Goal: Find contact information: Find contact information

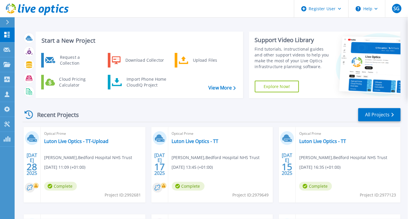
click at [7, 24] on icon at bounding box center [7, 22] width 3 height 5
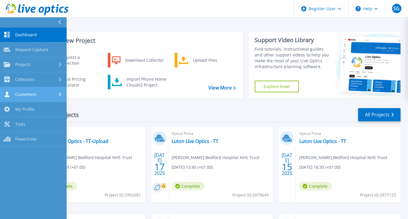
click at [19, 94] on span "Customers" at bounding box center [25, 94] width 21 height 5
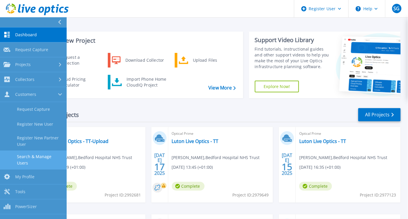
drag, startPoint x: 40, startPoint y: 159, endPoint x: 26, endPoint y: 154, distance: 14.8
click at [26, 154] on link "Search & Manage Users" at bounding box center [33, 159] width 67 height 19
click at [32, 157] on link "Search & Manage Users" at bounding box center [33, 159] width 67 height 19
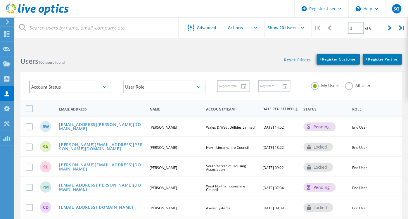
click at [352, 84] on label "All Users" at bounding box center [358, 85] width 27 height 6
click at [0, 0] on input "All Users" at bounding box center [0, 0] width 0 height 0
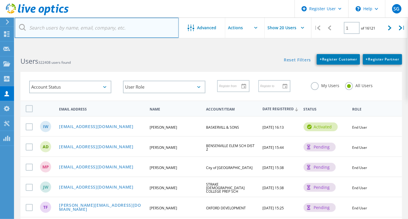
click at [138, 22] on input "text" at bounding box center [97, 28] width 164 height 20
paste input "[PERSON_NAME][EMAIL_ADDRESS][PERSON_NAME][DOMAIN_NAME]"
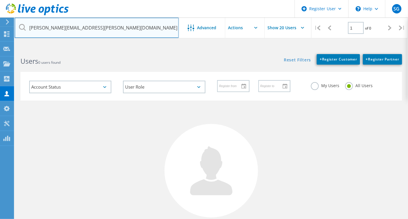
click at [30, 28] on input "[PERSON_NAME][EMAIL_ADDRESS][PERSON_NAME][DOMAIN_NAME]" at bounding box center [97, 28] width 164 height 20
click at [160, 26] on input "[PERSON_NAME][EMAIL_ADDRESS][PERSON_NAME][DOMAIN_NAME]" at bounding box center [97, 28] width 164 height 20
click at [69, 27] on input "[PERSON_NAME][EMAIL_ADDRESS][PERSON_NAME][DOMAIN_NAME]" at bounding box center [97, 28] width 164 height 20
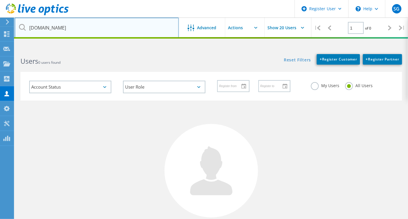
click at [125, 30] on input "[DOMAIN_NAME]" at bounding box center [97, 28] width 164 height 20
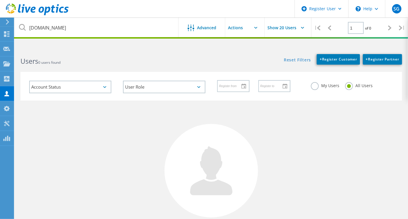
click at [22, 29] on icon at bounding box center [22, 27] width 7 height 7
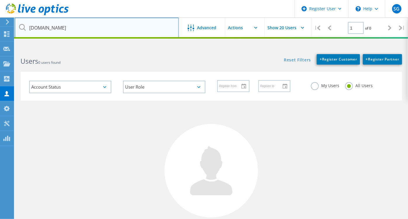
click at [76, 27] on input "[DOMAIN_NAME]" at bounding box center [97, 28] width 164 height 20
type input "[GEOGRAPHIC_DATA]"
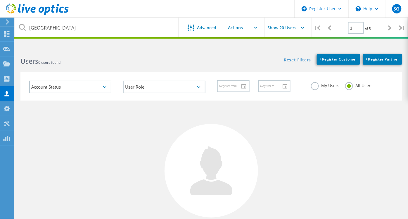
click at [22, 26] on icon at bounding box center [22, 27] width 7 height 7
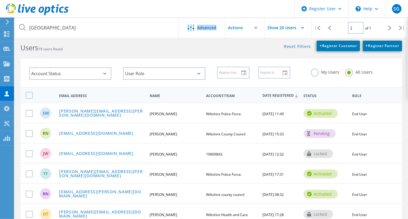
scroll to position [14, 0]
click at [126, 131] on link "[EMAIL_ADDRESS][DOMAIN_NAME]" at bounding box center [96, 133] width 74 height 5
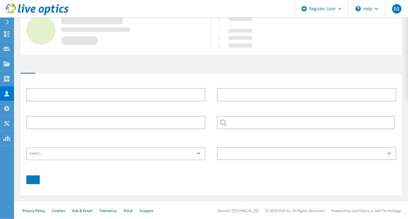
type input "[PERSON_NAME]"
type input "Newham"
type input "Wiltshire County Council"
type input "English"
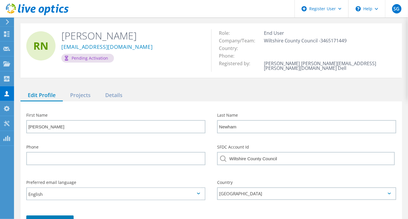
scroll to position [12, 0]
click at [84, 90] on div "Projects" at bounding box center [80, 95] width 35 height 12
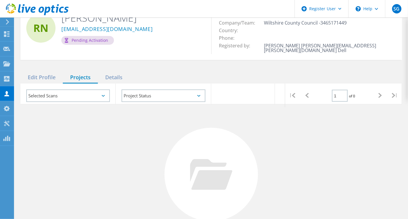
scroll to position [20, 0]
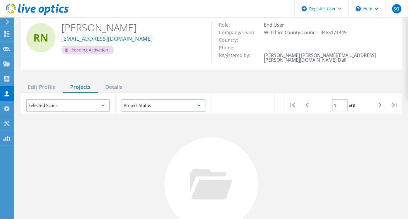
drag, startPoint x: 166, startPoint y: 39, endPoint x: 61, endPoint y: 39, distance: 104.5
click at [61, 39] on div "RN [PERSON_NAME] [EMAIL_ADDRESS][DOMAIN_NAME] Pending Activation" at bounding box center [115, 37] width 191 height 45
drag, startPoint x: 61, startPoint y: 39, endPoint x: 203, endPoint y: 60, distance: 144.1
click at [203, 60] on div "RN [PERSON_NAME] [EMAIL_ADDRESS][DOMAIN_NAME] Pending Activation Role: End User…" at bounding box center [210, 42] width 381 height 54
drag, startPoint x: 161, startPoint y: 39, endPoint x: 62, endPoint y: 40, distance: 99.6
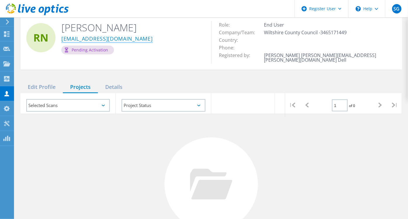
click at [62, 40] on div "[EMAIL_ADDRESS][DOMAIN_NAME]" at bounding box center [131, 40] width 141 height 12
copy link "[EMAIL_ADDRESS][DOMAIN_NAME]"
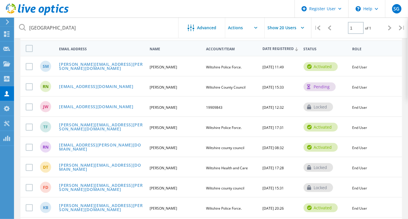
scroll to position [60, 0]
drag, startPoint x: 98, startPoint y: 145, endPoint x: 88, endPoint y: 145, distance: 9.9
click at [88, 145] on link "[EMAIL_ADDRESS][PERSON_NAME][DOMAIN_NAME]" at bounding box center [102, 147] width 86 height 9
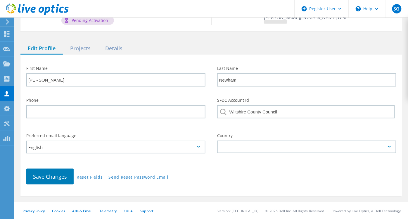
type input "[PERSON_NAME]"
type input "01225 712676"
type input "Wiltshire county council"
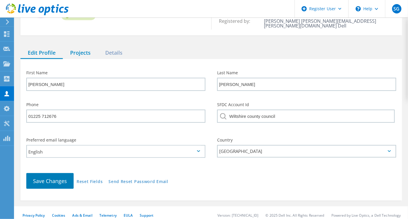
click at [78, 49] on div "Projects" at bounding box center [80, 53] width 35 height 12
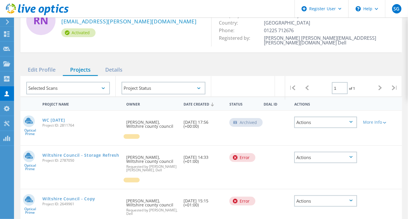
scroll to position [37, 0]
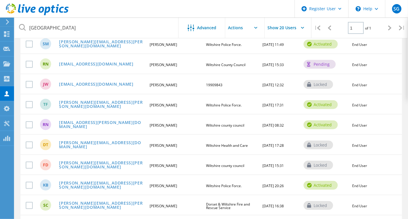
scroll to position [83, 0]
drag, startPoint x: 147, startPoint y: 121, endPoint x: 60, endPoint y: 122, distance: 87.9
click at [60, 122] on div "RN [EMAIL_ADDRESS][PERSON_NAME][DOMAIN_NAME] [PERSON_NAME] Wiltshire county cou…" at bounding box center [210, 124] width 381 height 20
copy link "[EMAIL_ADDRESS][PERSON_NAME][DOMAIN_NAME]"
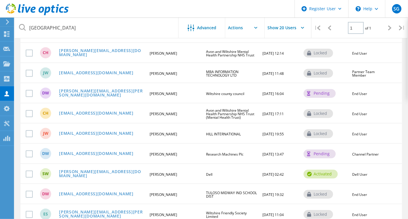
scroll to position [254, 0]
